Goal: Transaction & Acquisition: Subscribe to service/newsletter

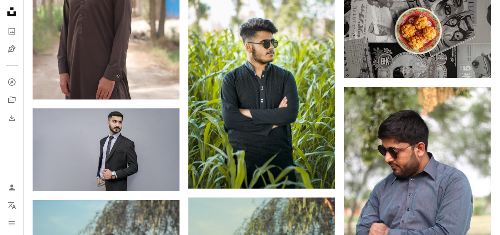
scroll to position [13261, 0]
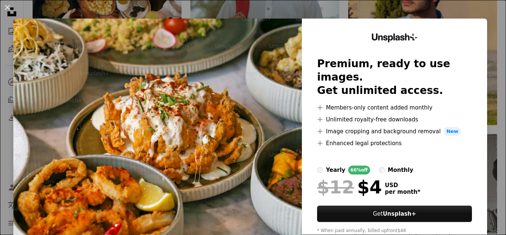
click at [242, 184] on img at bounding box center [157, 137] width 289 height 236
drag, startPoint x: 247, startPoint y: 201, endPoint x: 254, endPoint y: 179, distance: 23.1
click at [247, 201] on img at bounding box center [157, 137] width 289 height 236
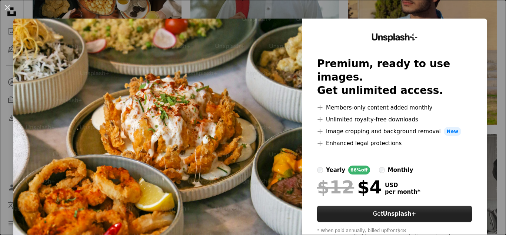
click at [402, 205] on button "Get Unsplash+" at bounding box center [394, 213] width 155 height 16
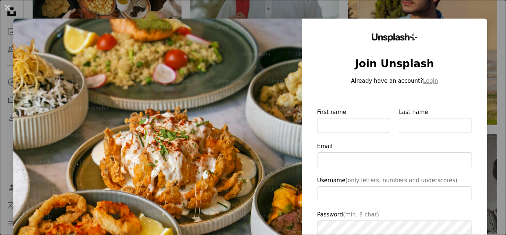
click at [253, 132] on img at bounding box center [157, 172] width 289 height 306
type input "**********"
click at [309, 122] on div "Unsplash+ Join Unsplash Already have an account? Login First name Last name Ema…" at bounding box center [394, 172] width 185 height 306
drag, startPoint x: 317, startPoint y: 122, endPoint x: 320, endPoint y: 132, distance: 10.8
click at [318, 127] on input "First name" at bounding box center [353, 125] width 73 height 15
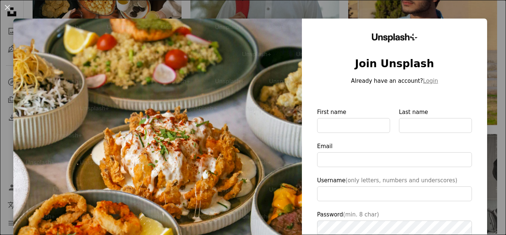
click at [479, 13] on div "An X shape Unsplash+ Join Unsplash Already have an account? Login First name La…" at bounding box center [253, 117] width 506 height 235
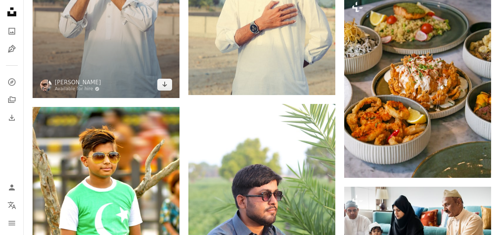
scroll to position [13594, 0]
